Goal: Task Accomplishment & Management: Manage account settings

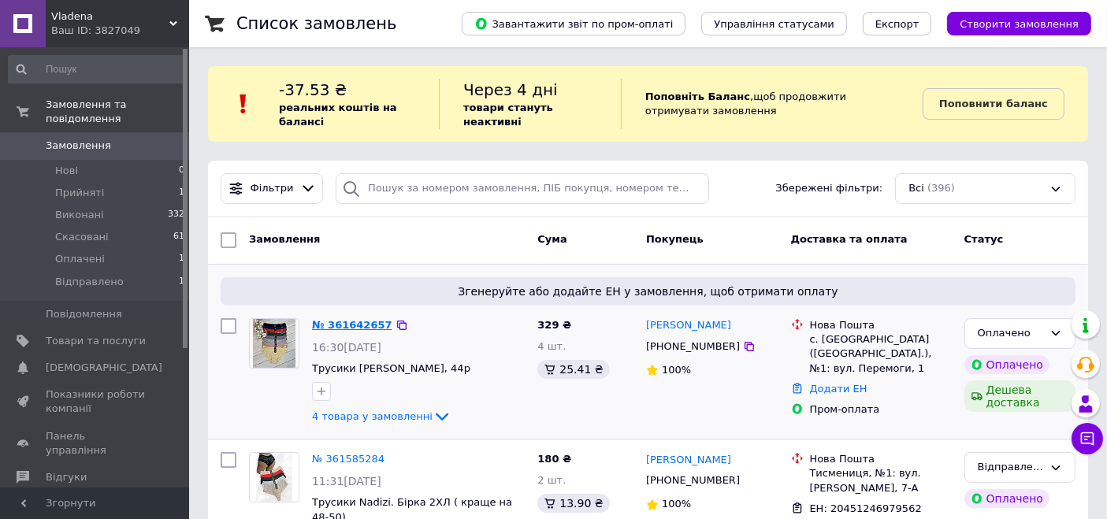
click at [350, 325] on link "№ 361642657" at bounding box center [352, 325] width 80 height 12
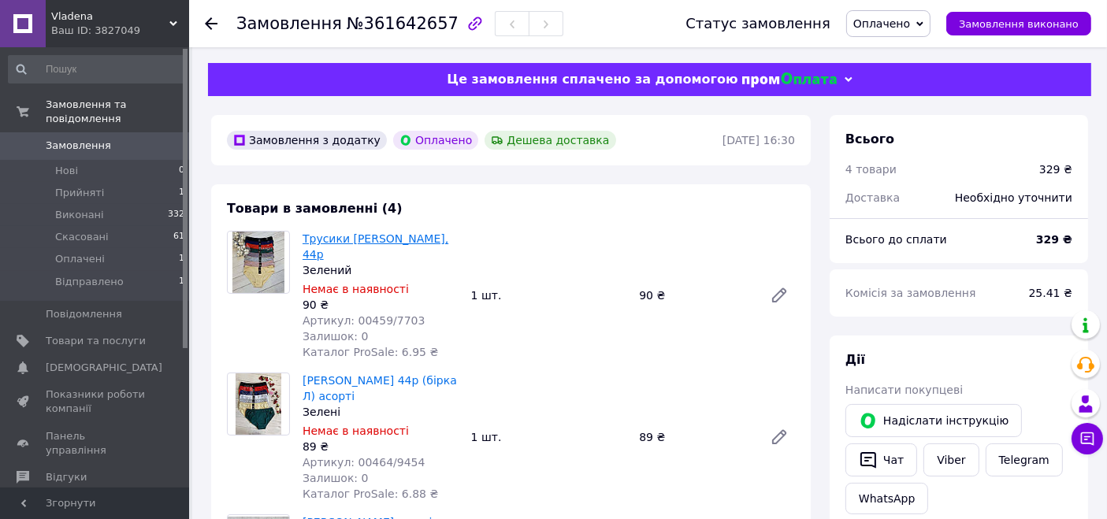
click at [400, 238] on link "Трусики [PERSON_NAME], 44р" at bounding box center [375, 246] width 146 height 28
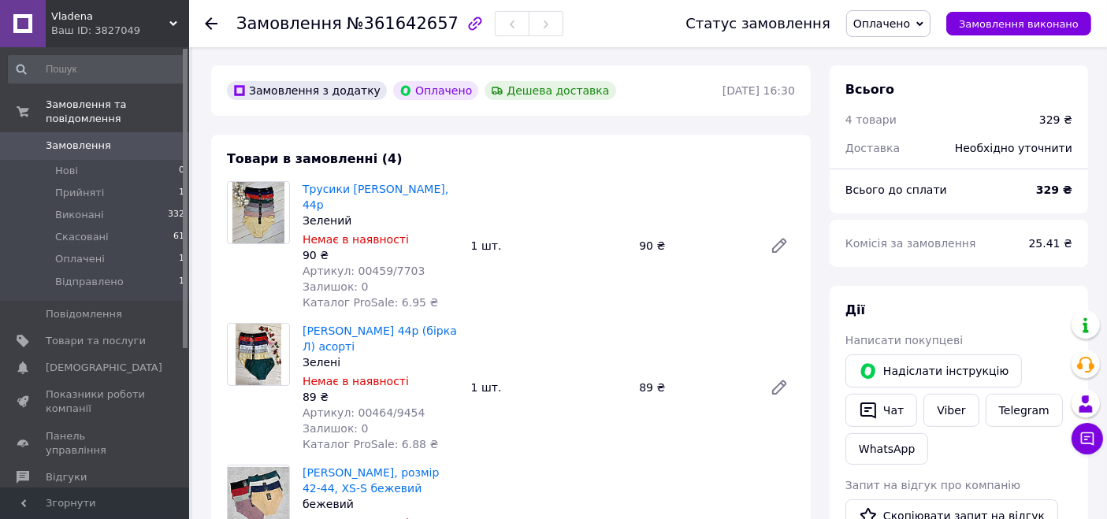
scroll to position [87, 0]
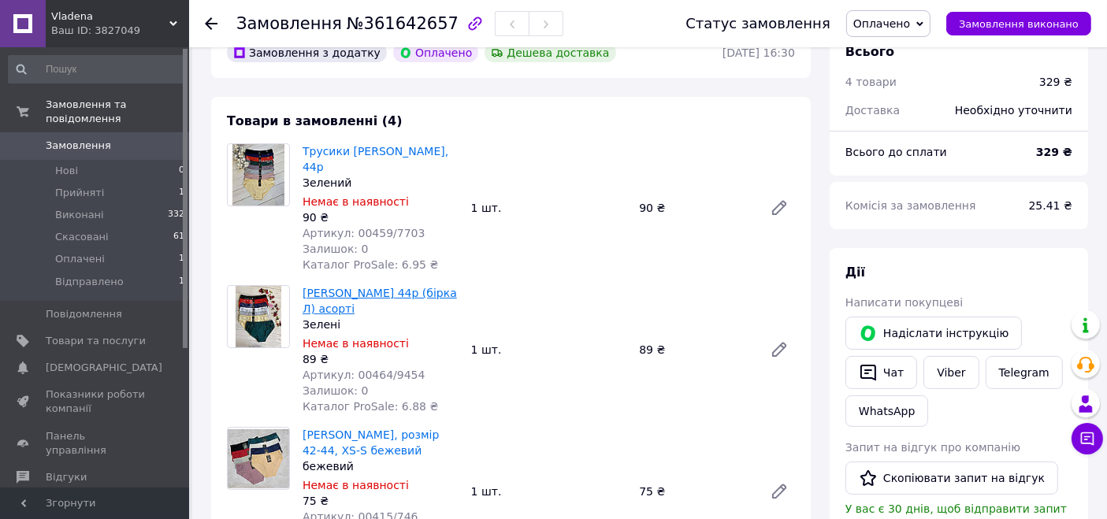
click at [395, 287] on link "[PERSON_NAME] 44р (бірка Л) асорті" at bounding box center [379, 301] width 154 height 28
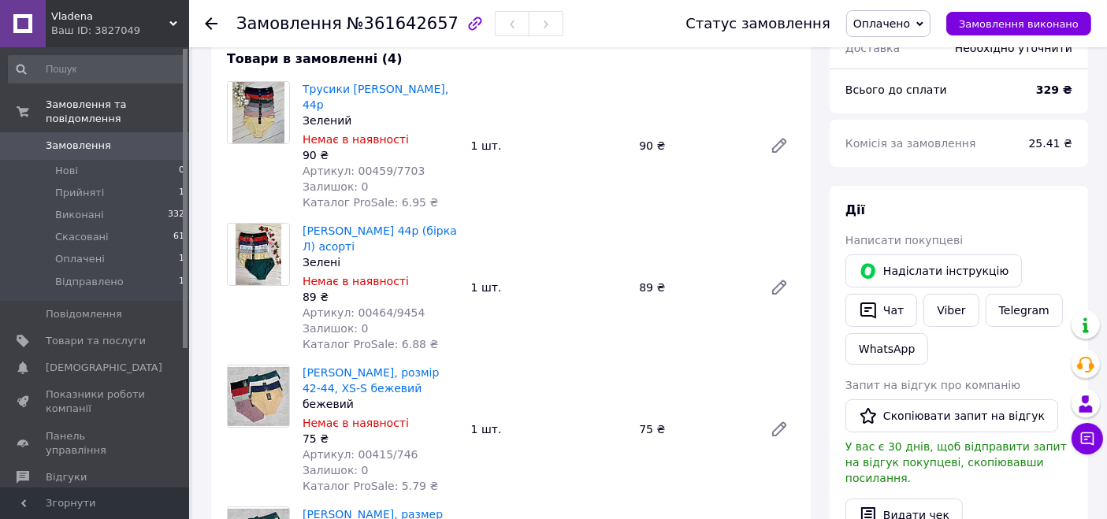
scroll to position [0, 0]
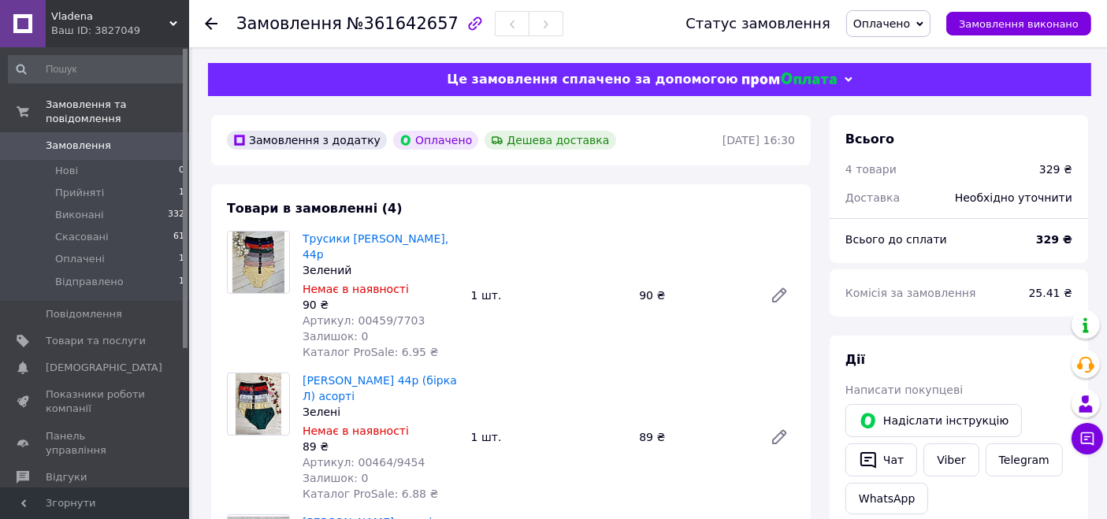
click at [896, 17] on span "Оплачено" at bounding box center [881, 23] width 57 height 13
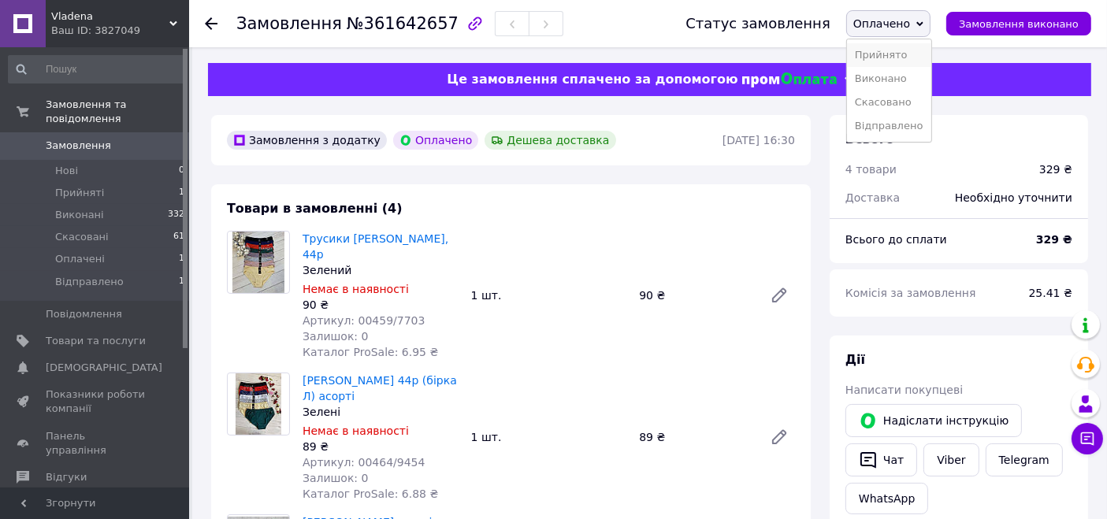
click at [892, 53] on li "Прийнято" at bounding box center [889, 55] width 84 height 24
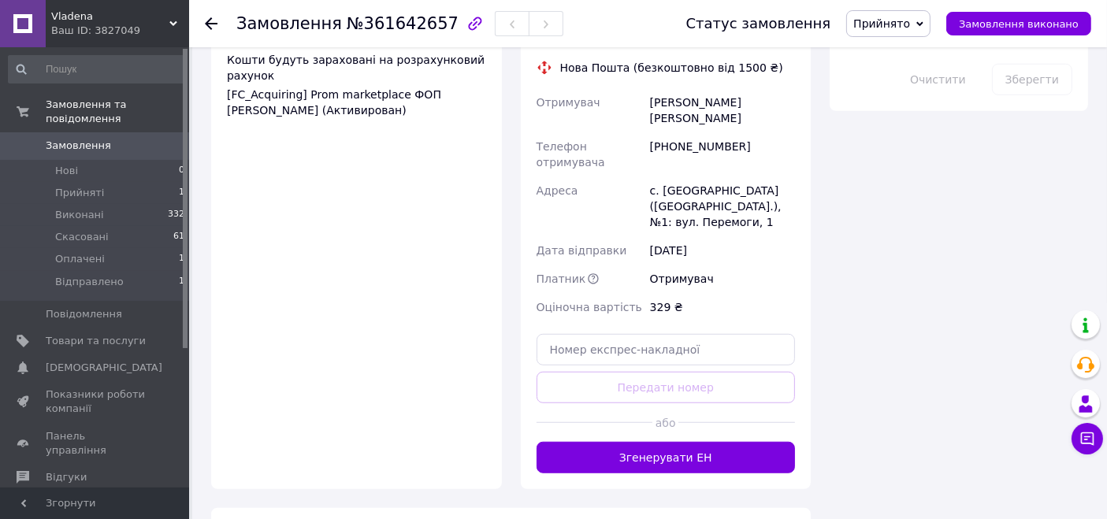
scroll to position [1137, 0]
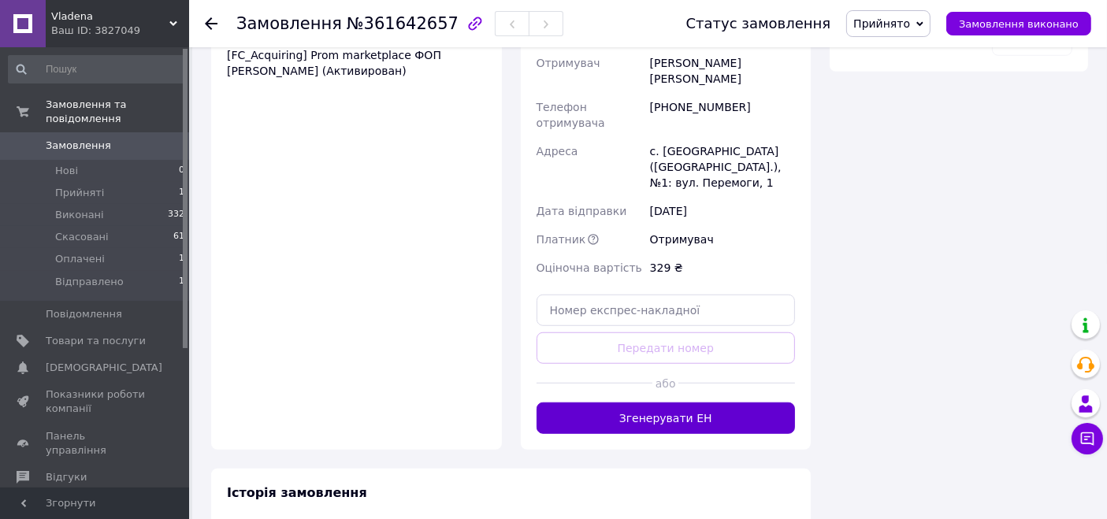
click at [691, 402] on button "Згенерувати ЕН" at bounding box center [665, 418] width 259 height 32
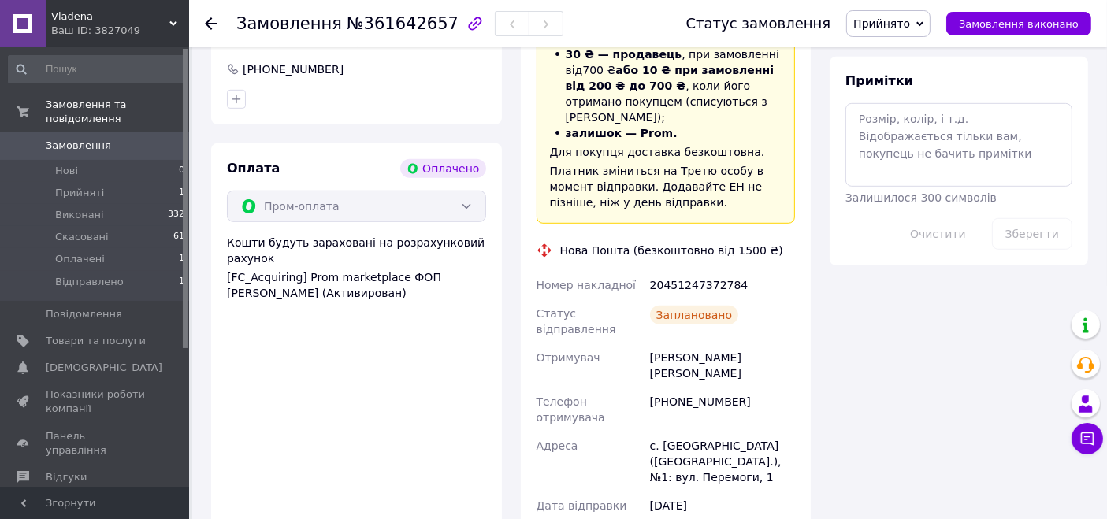
scroll to position [788, 0]
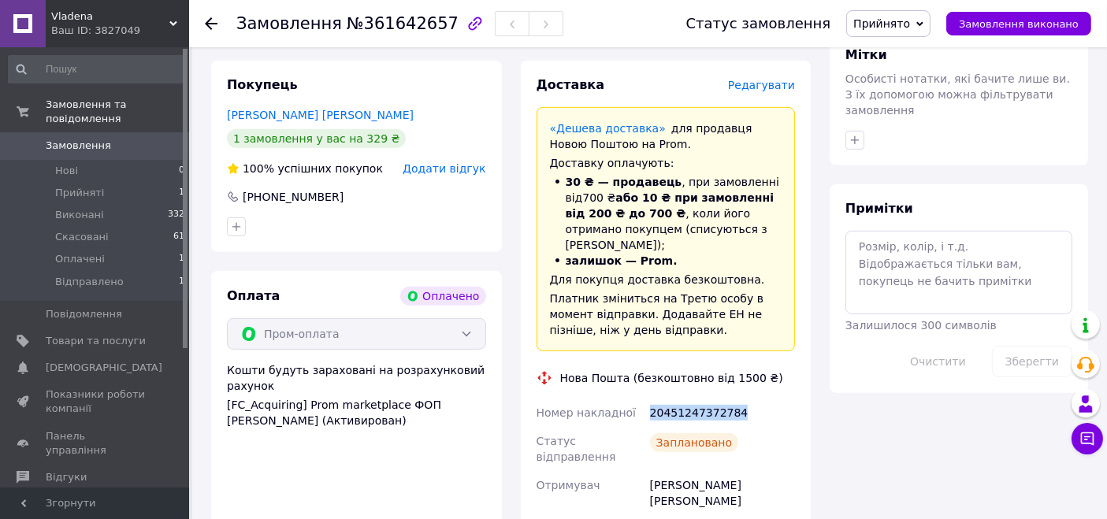
drag, startPoint x: 731, startPoint y: 388, endPoint x: 648, endPoint y: 379, distance: 83.2
copy div "Номер накладної 20451247372784"
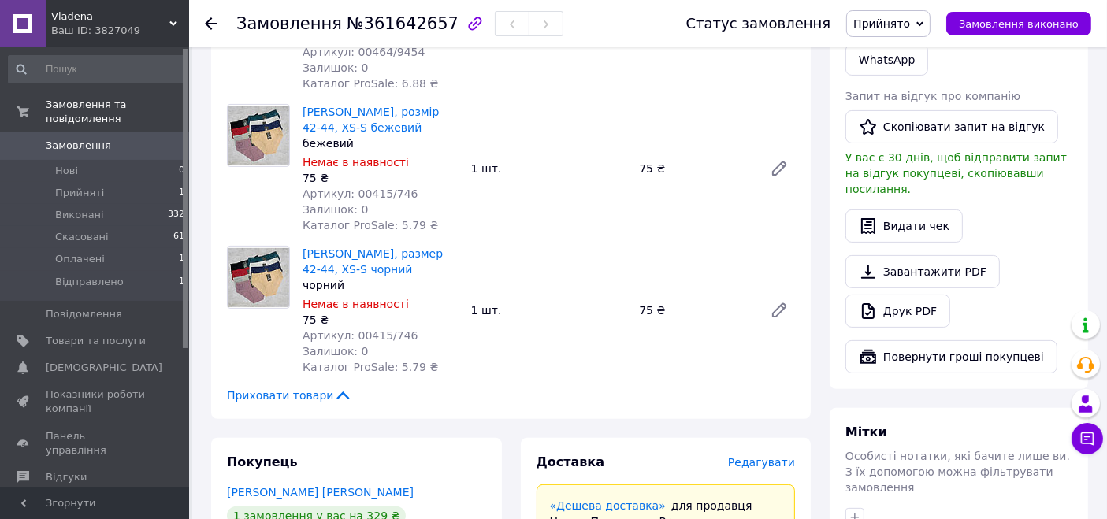
scroll to position [262, 0]
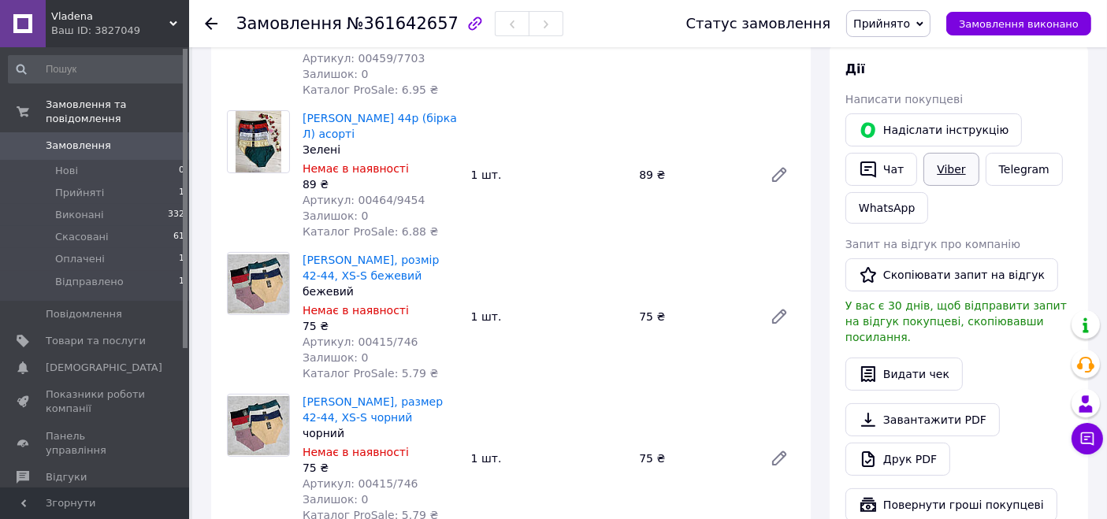
click at [962, 174] on link "Viber" at bounding box center [950, 169] width 55 height 33
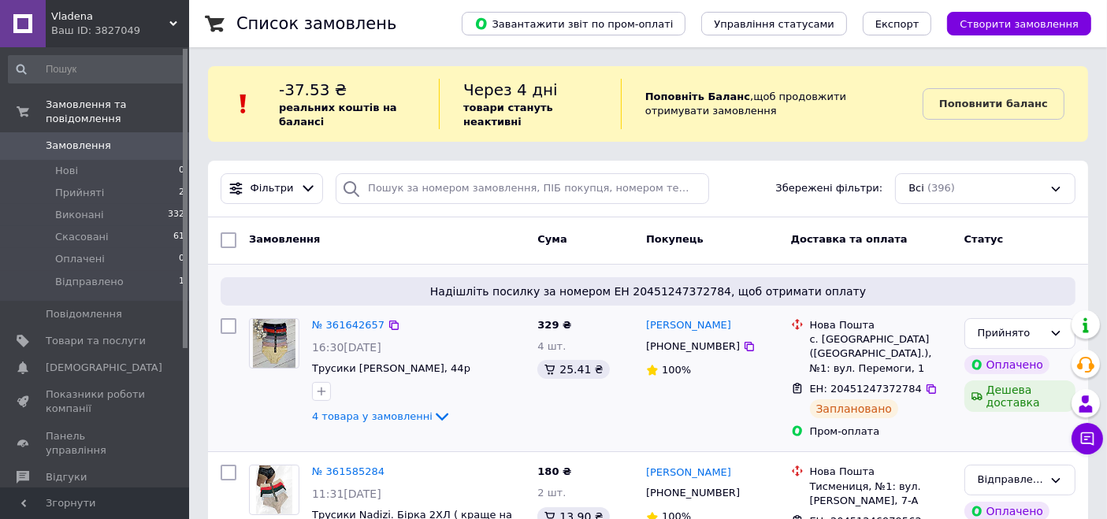
scroll to position [175, 0]
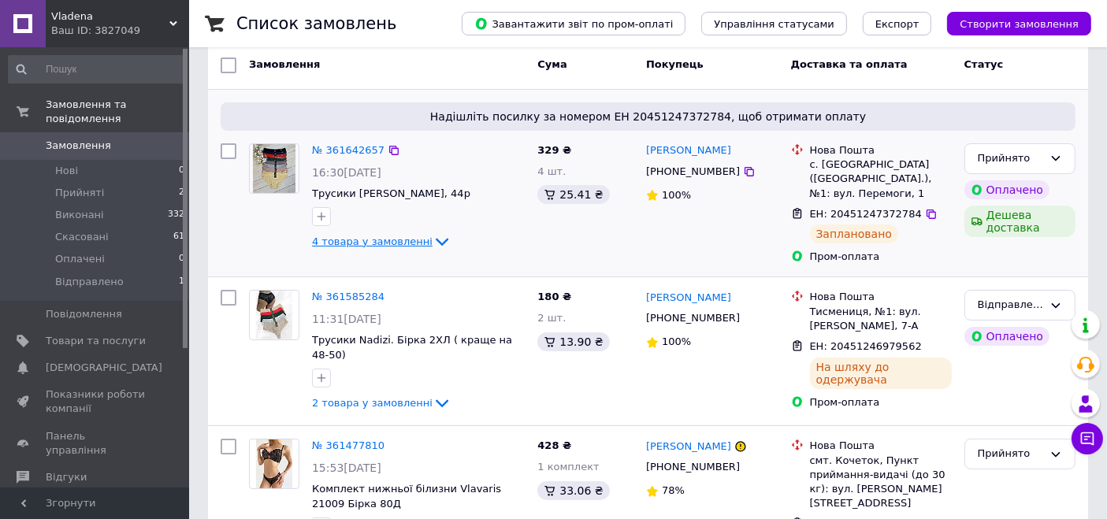
click at [355, 244] on span "4 товара у замовленні" at bounding box center [372, 242] width 121 height 12
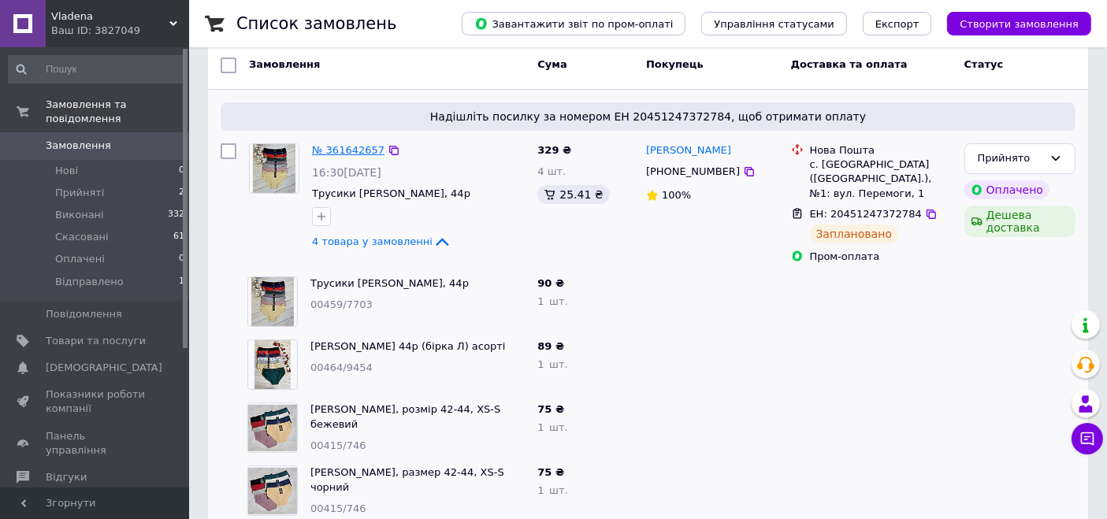
click at [356, 154] on link "№ 361642657" at bounding box center [348, 150] width 72 height 12
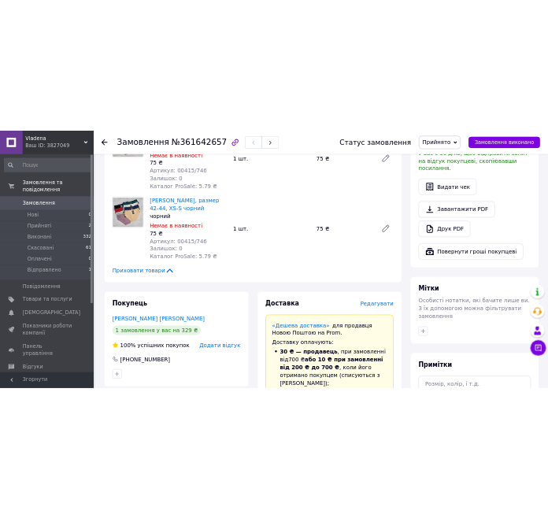
scroll to position [525, 0]
